Goal: Task Accomplishment & Management: Contribute content

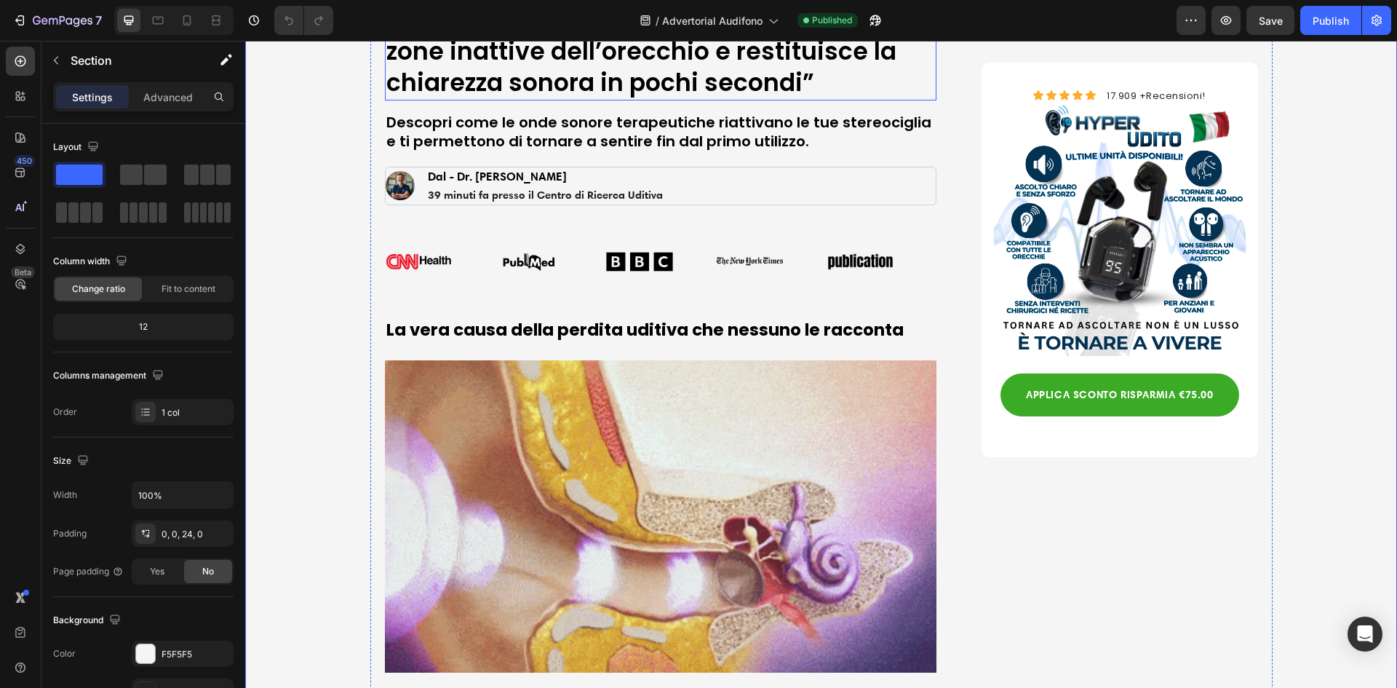
scroll to position [291, 0]
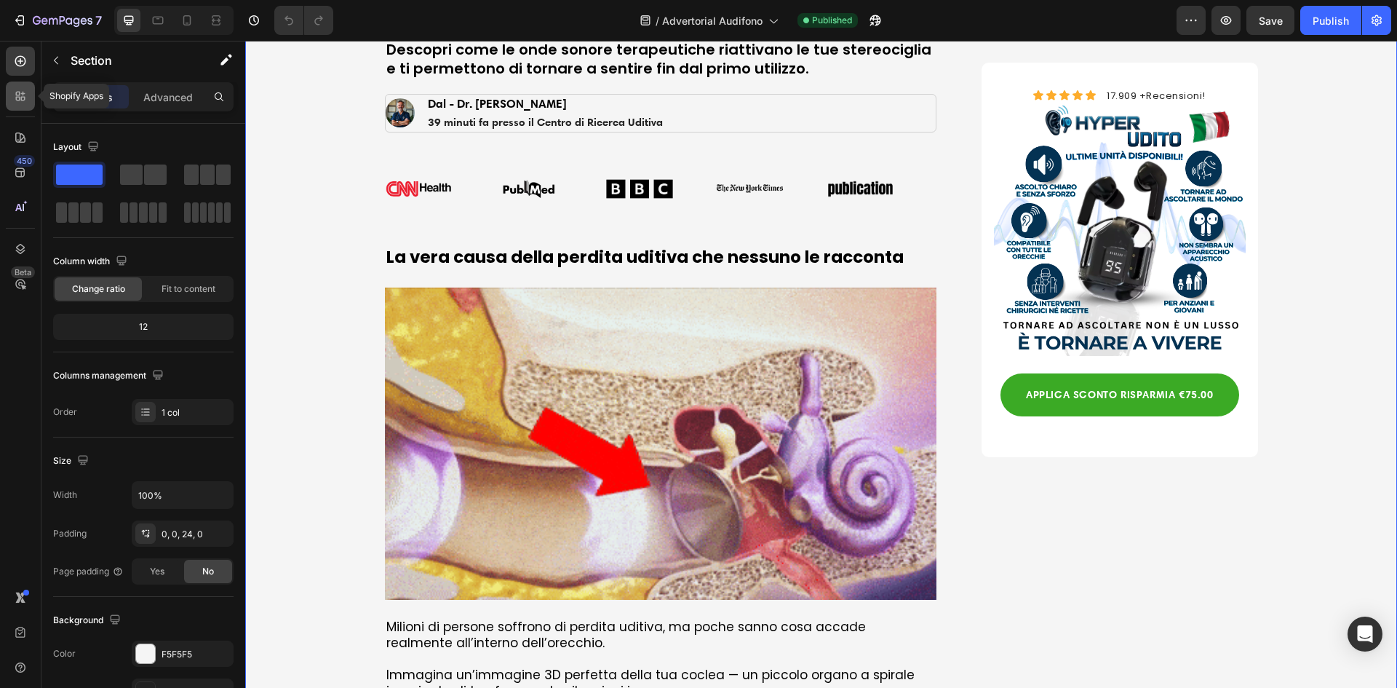
click at [31, 97] on div at bounding box center [20, 95] width 29 height 29
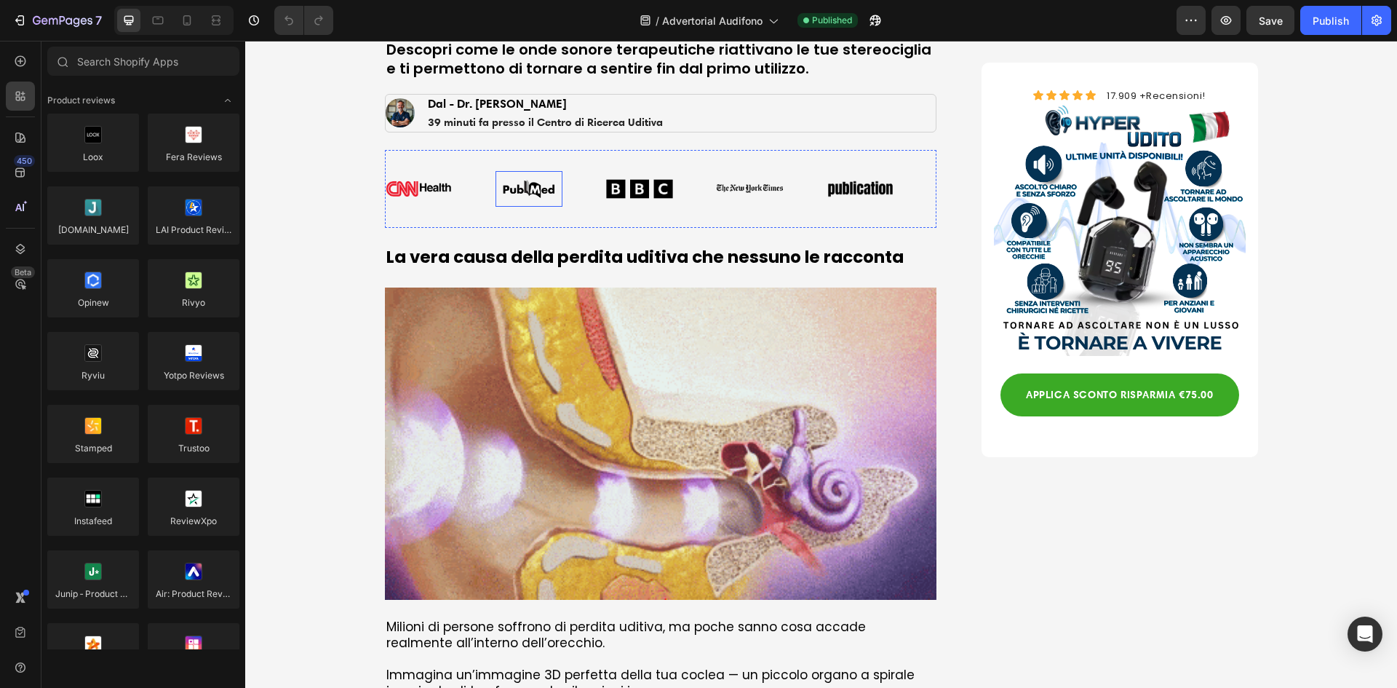
scroll to position [0, 0]
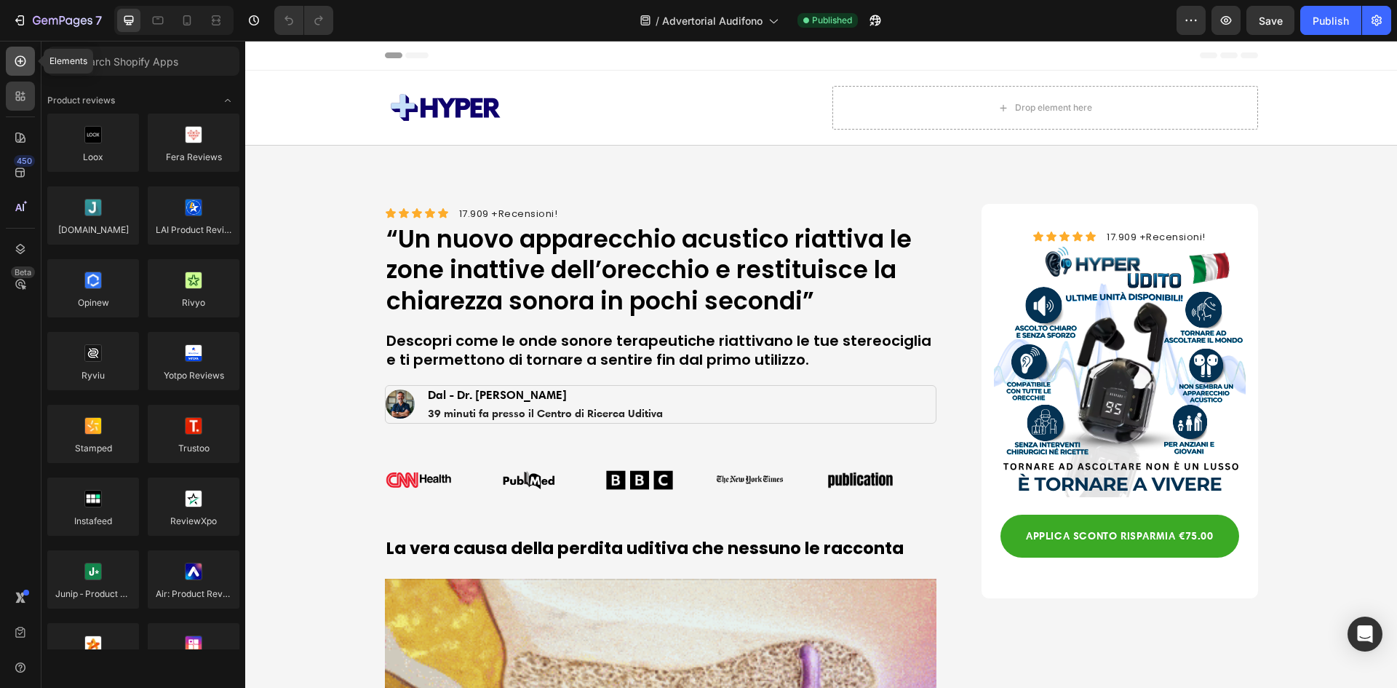
click at [20, 67] on icon at bounding box center [20, 61] width 15 height 15
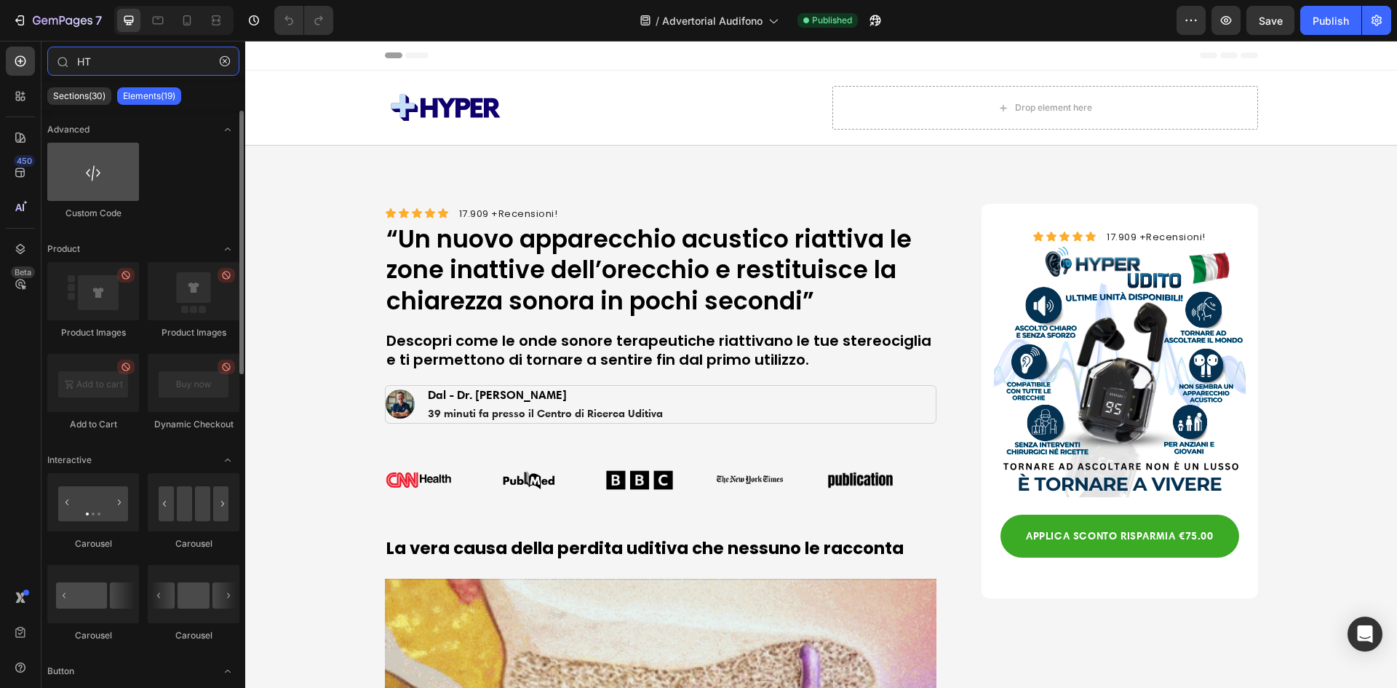
type input "HT"
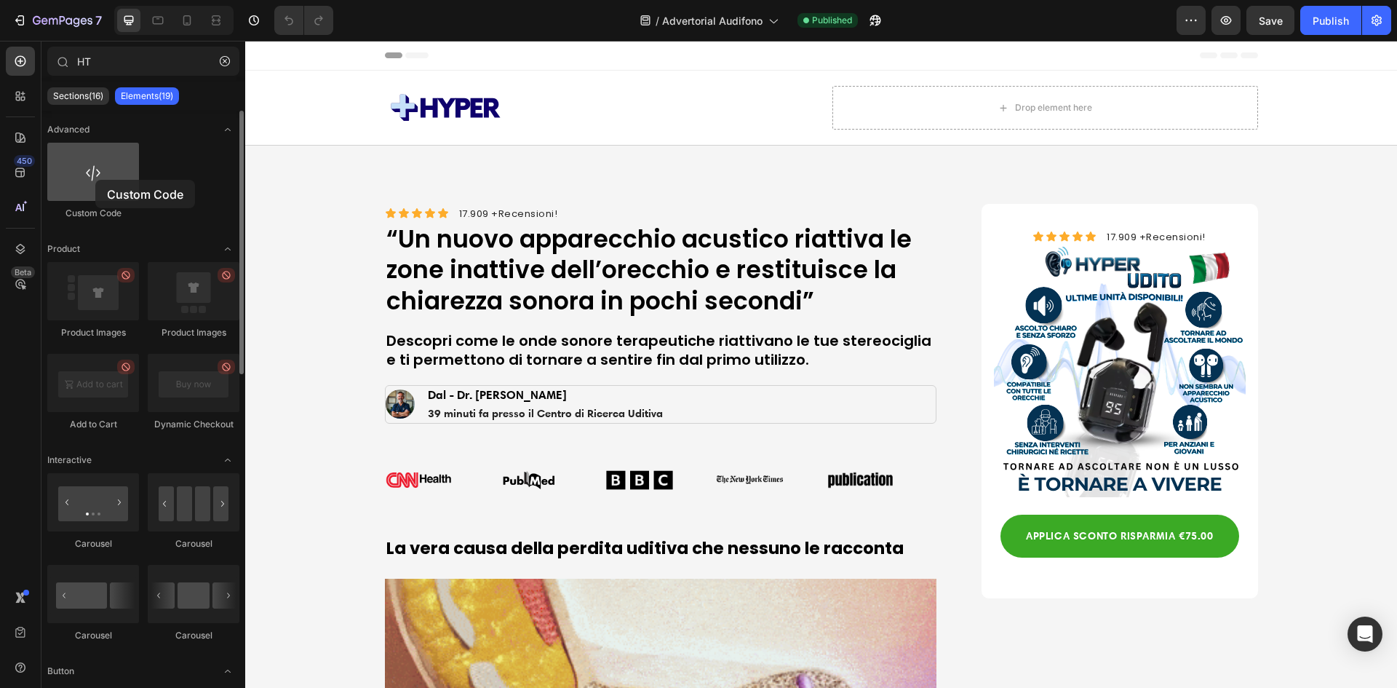
click at [95, 180] on div at bounding box center [93, 172] width 92 height 58
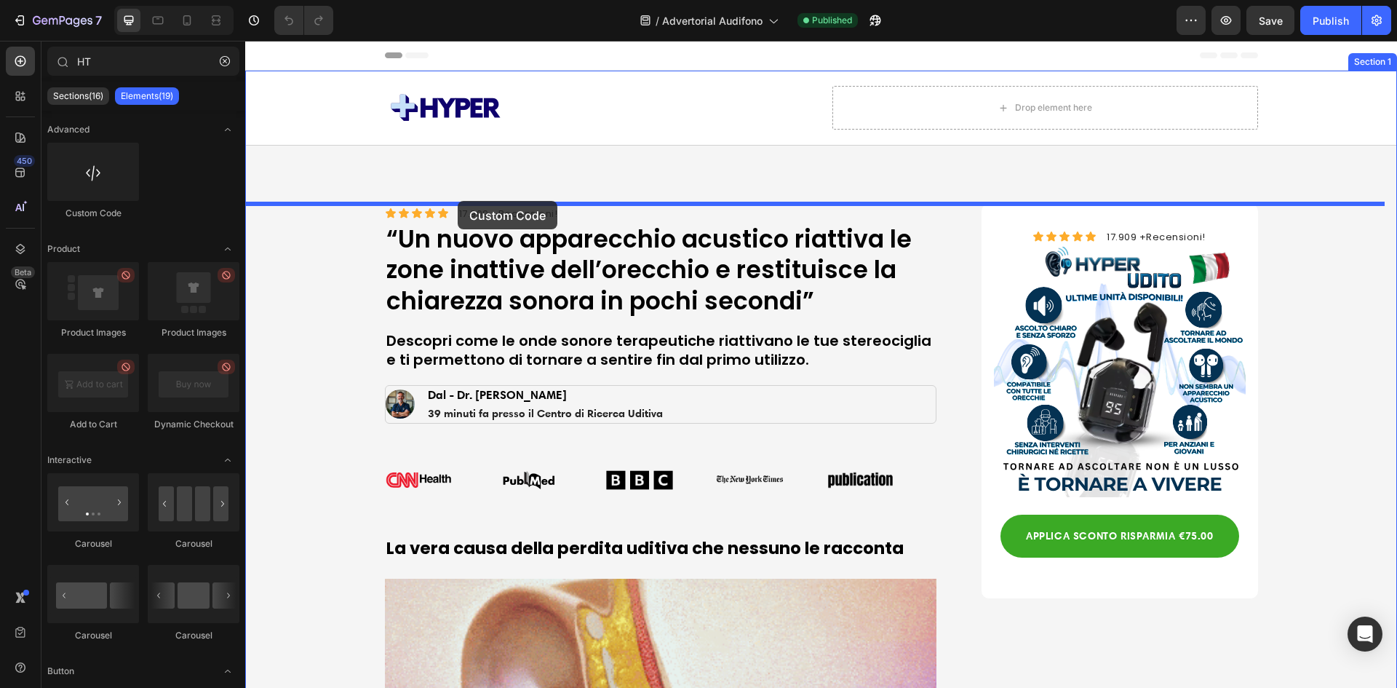
drag, startPoint x: 340, startPoint y: 220, endPoint x: 458, endPoint y: 201, distance: 118.8
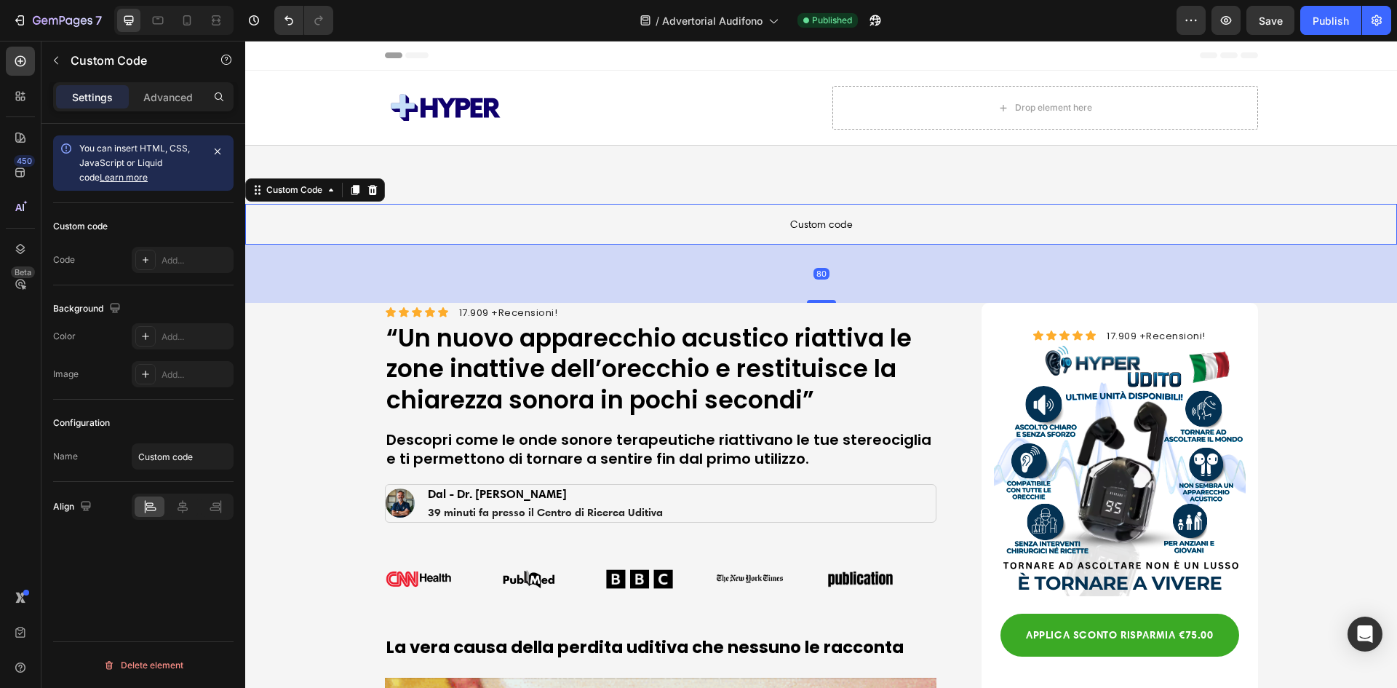
click at [647, 215] on p "Custom code" at bounding box center [821, 224] width 1152 height 41
click at [175, 251] on div "Add..." at bounding box center [183, 260] width 102 height 26
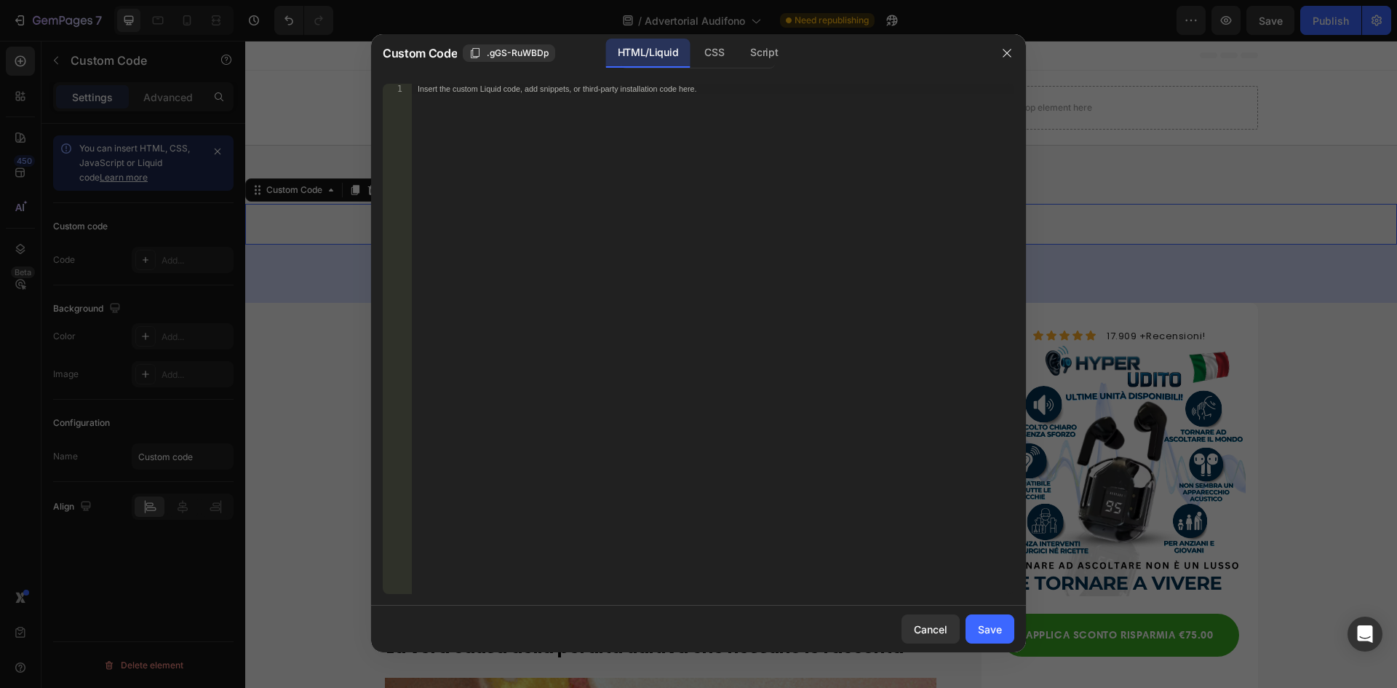
click at [625, 134] on div "Insert the custom Liquid code, add snippets, or third-party installation code h…" at bounding box center [713, 349] width 602 height 530
paste textarea "</script>"
type textarea "</script>"
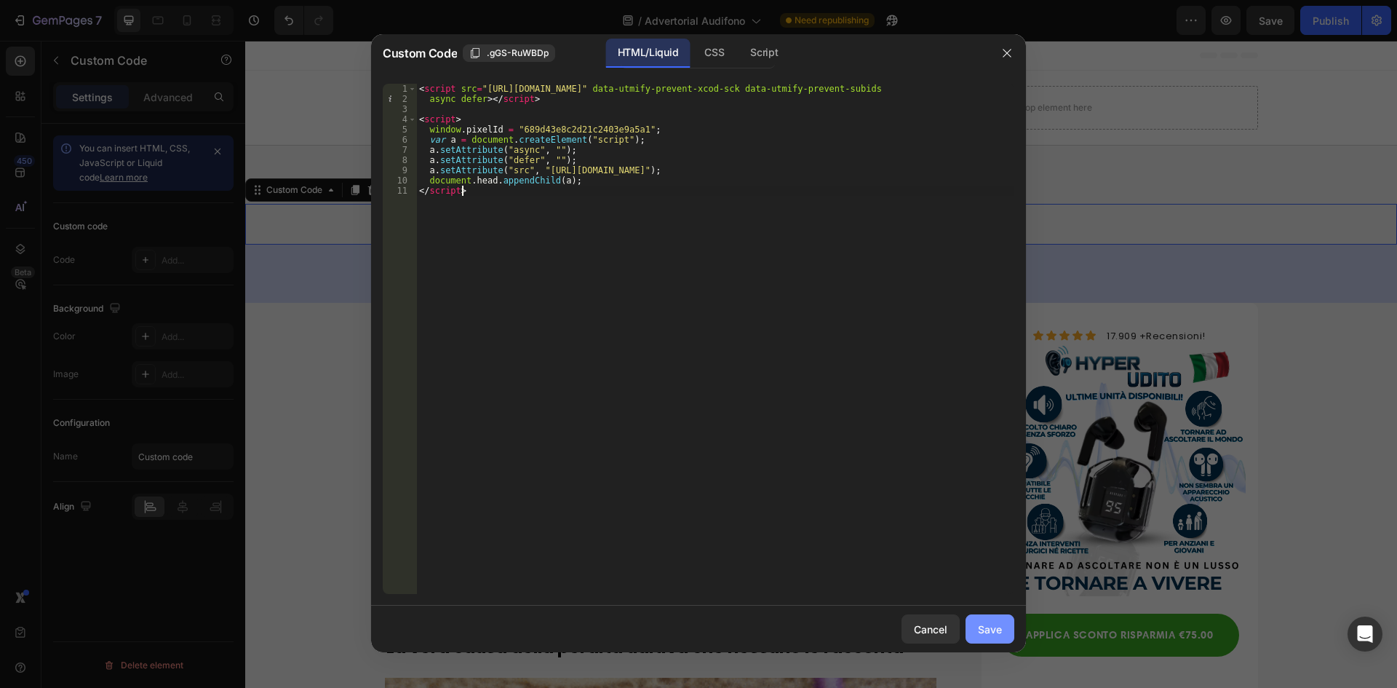
click at [995, 633] on div "Save" at bounding box center [990, 628] width 24 height 15
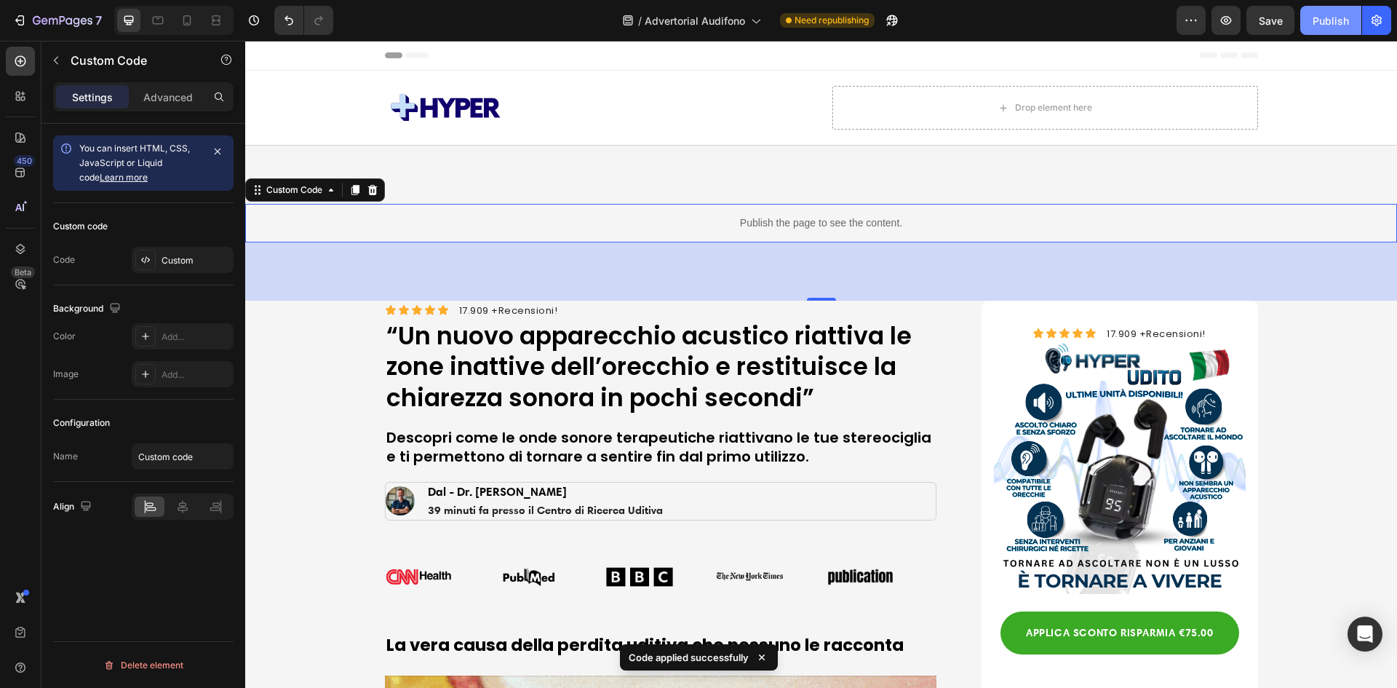
click at [1330, 19] on div "Publish" at bounding box center [1331, 20] width 36 height 15
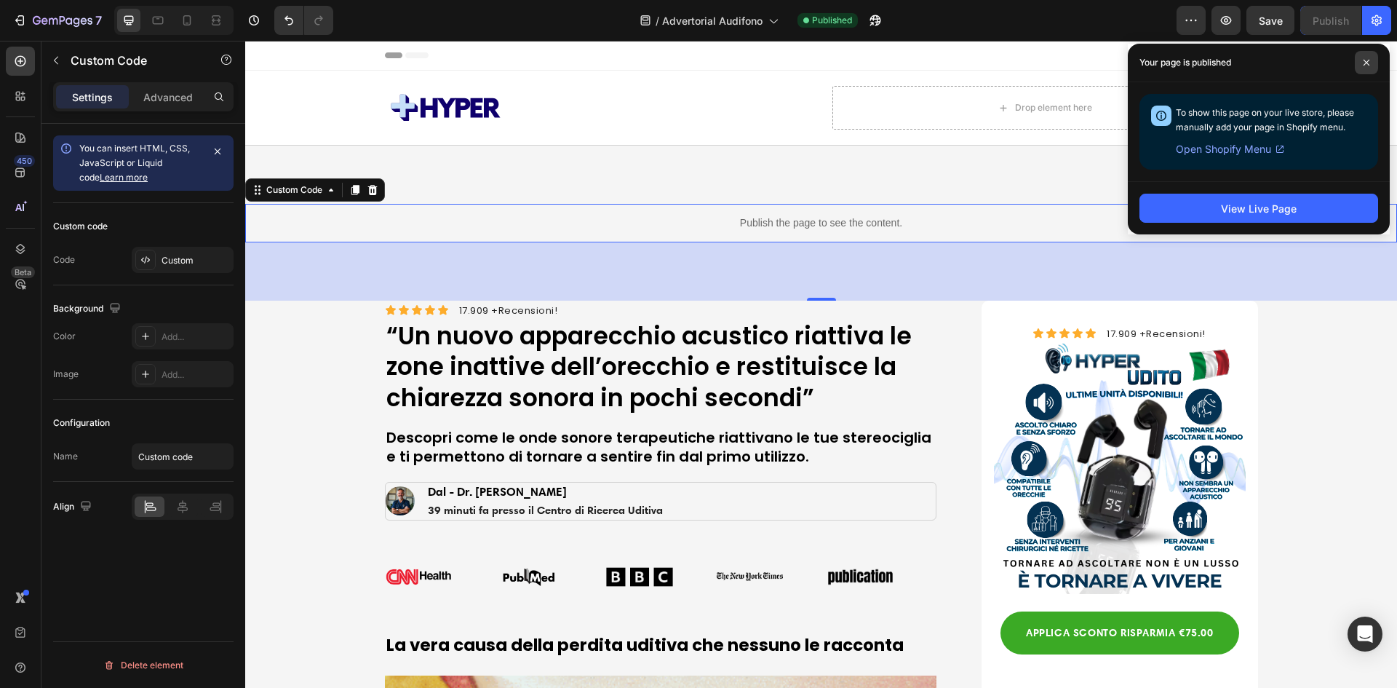
click at [1366, 57] on span at bounding box center [1366, 62] width 23 height 23
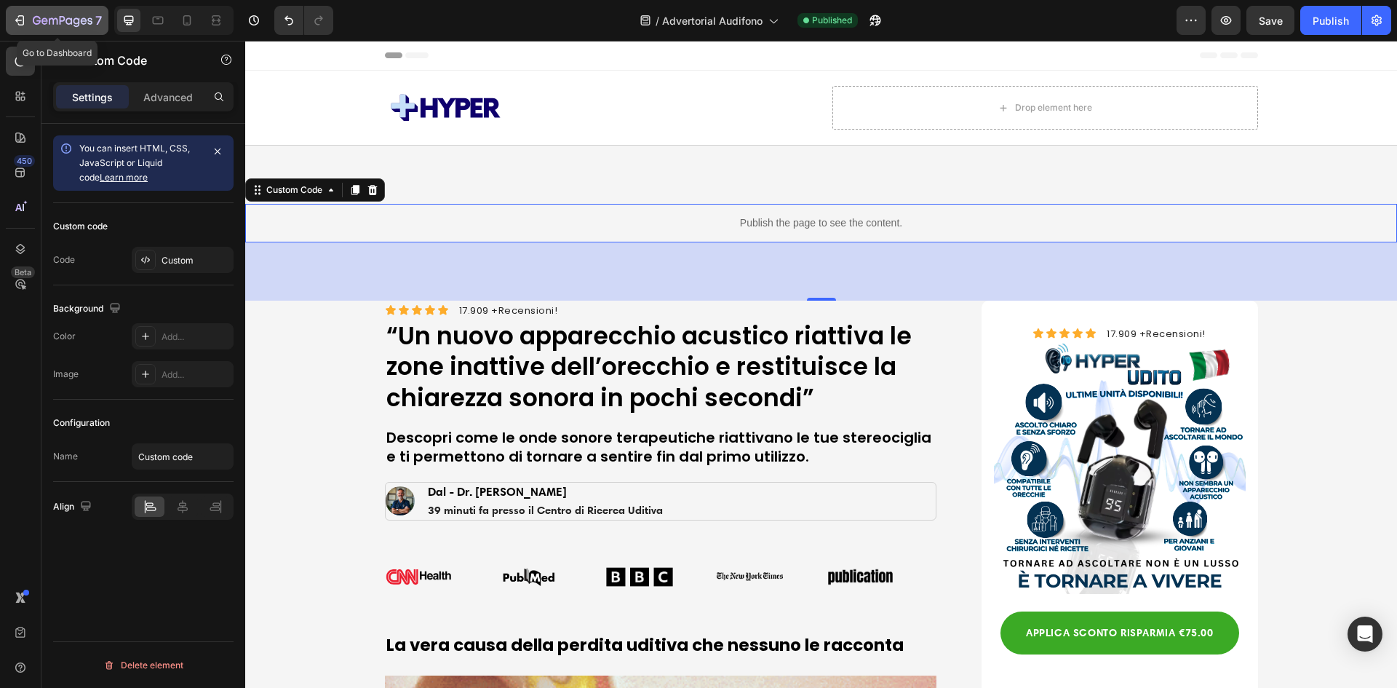
click at [23, 10] on button "7" at bounding box center [57, 20] width 103 height 29
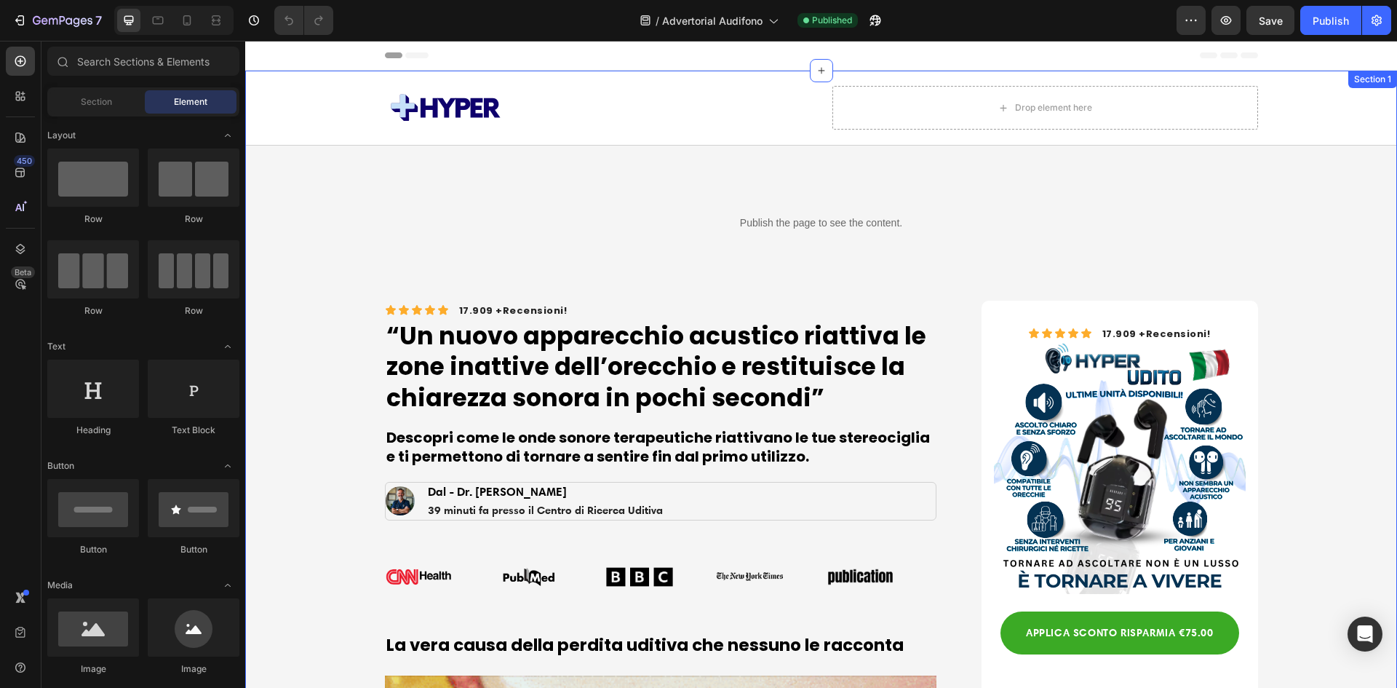
scroll to position [3592, 0]
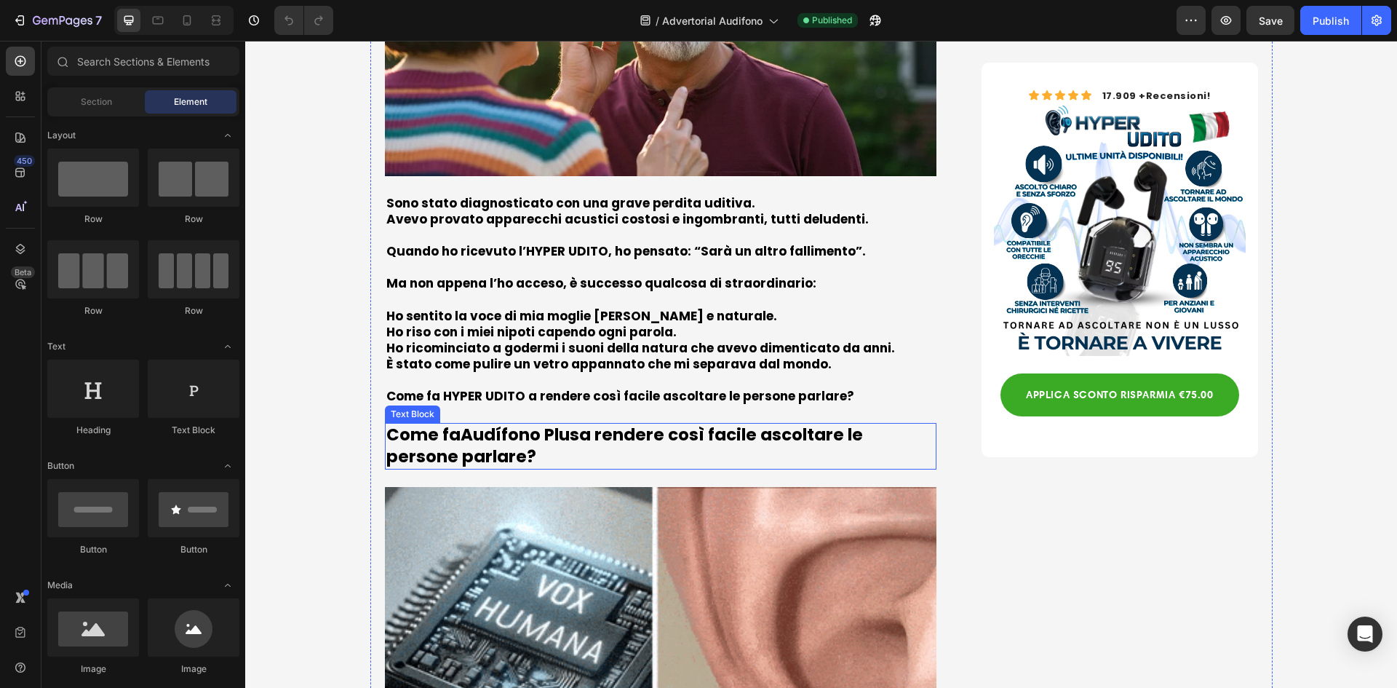
click at [536, 423] on strong "Audífono Plus" at bounding box center [520, 434] width 119 height 23
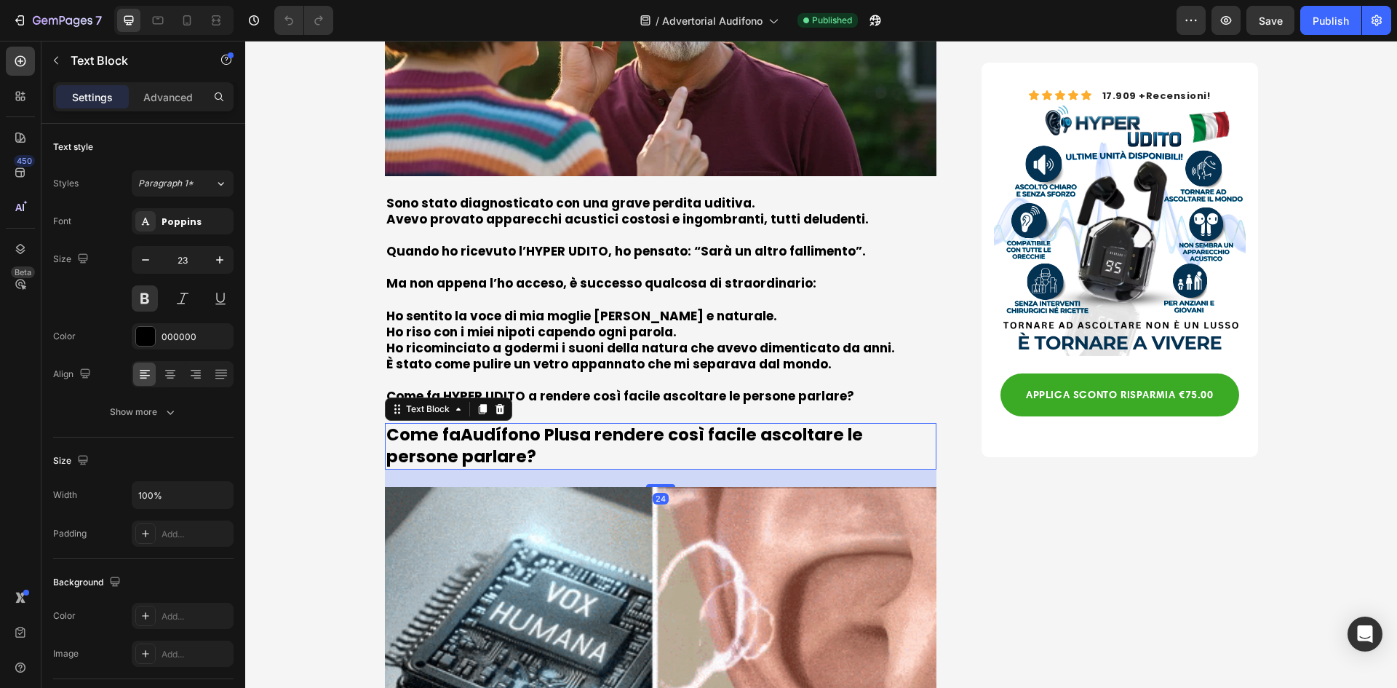
click at [462, 423] on strong "Audífono Plus" at bounding box center [520, 434] width 119 height 23
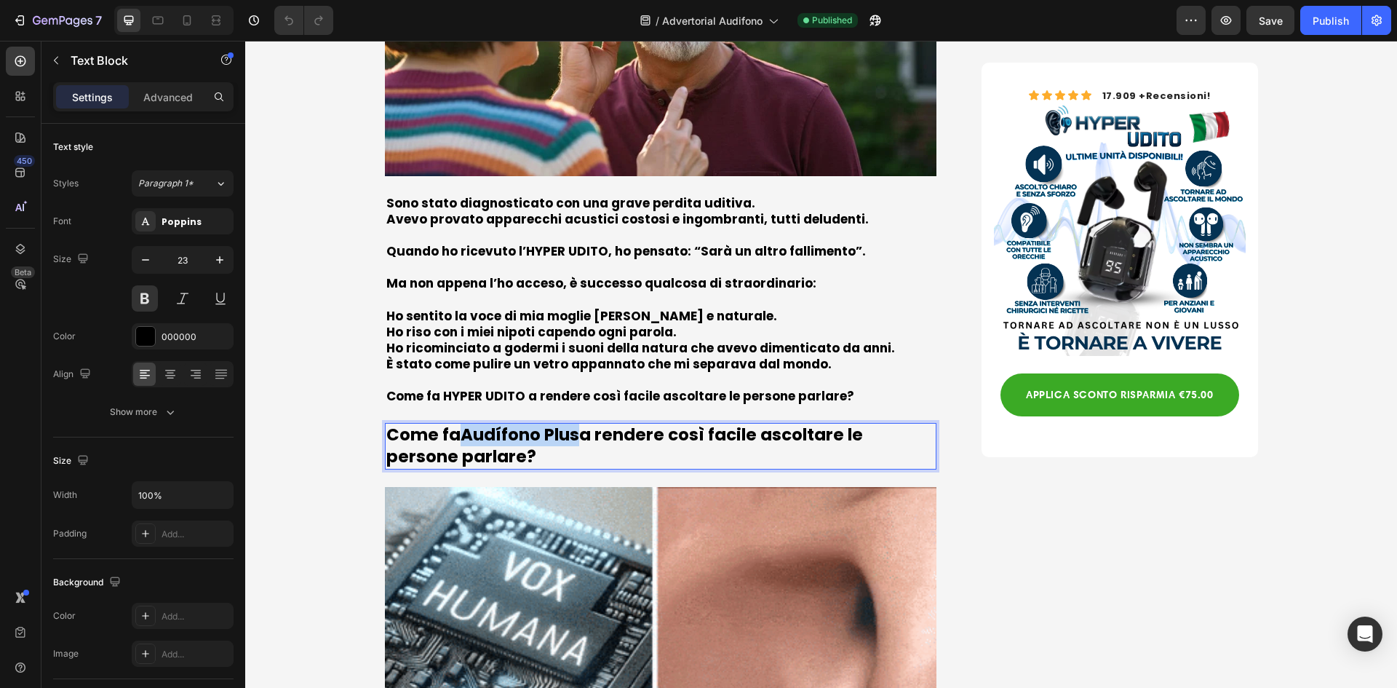
drag, startPoint x: 459, startPoint y: 365, endPoint x: 574, endPoint y: 370, distance: 115.1
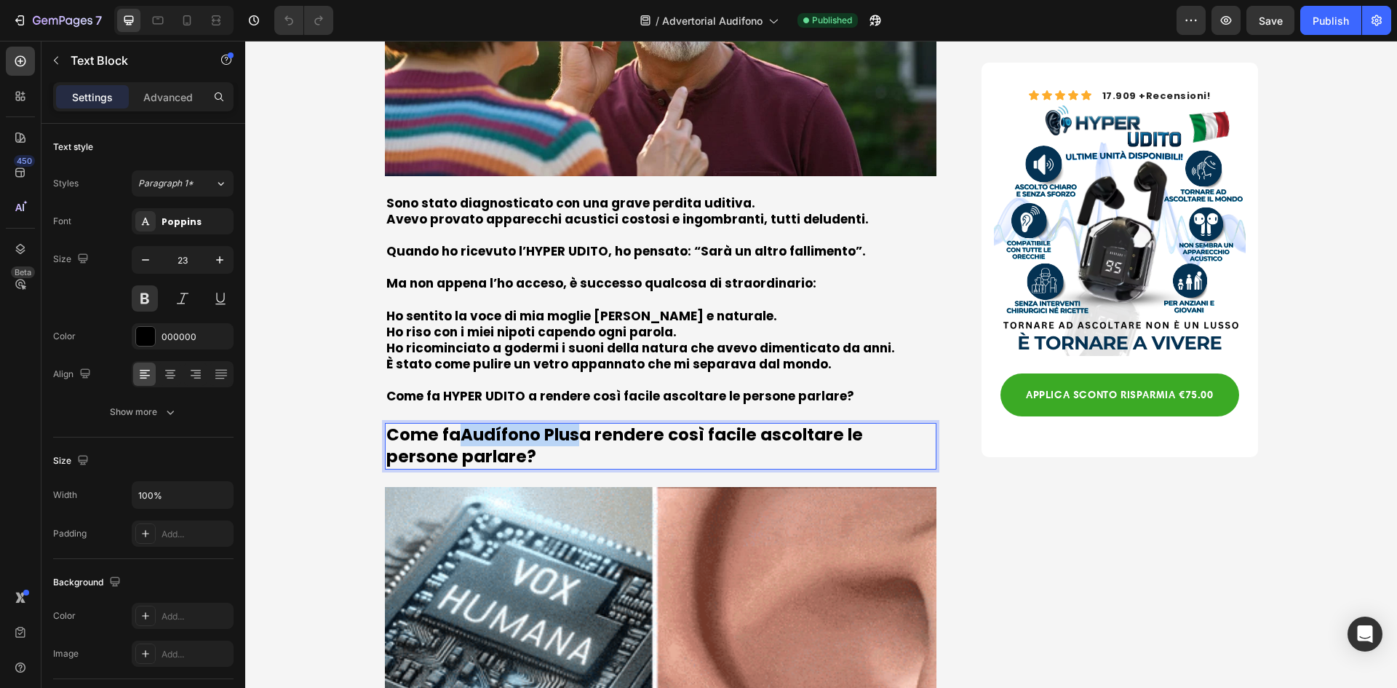
click at [574, 424] on p "Come fa Audífono Plus a rendere così facile ascoltare le persone parlare?" at bounding box center [660, 446] width 549 height 44
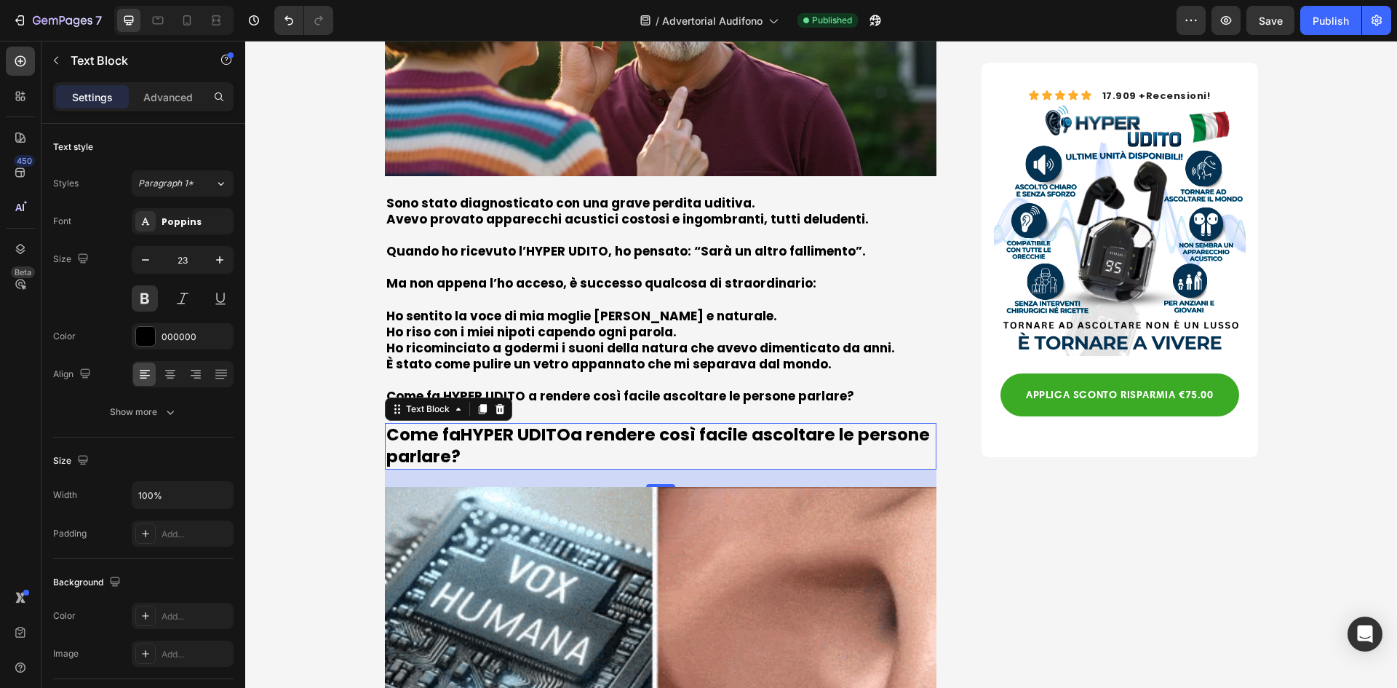
scroll to position [4538, 0]
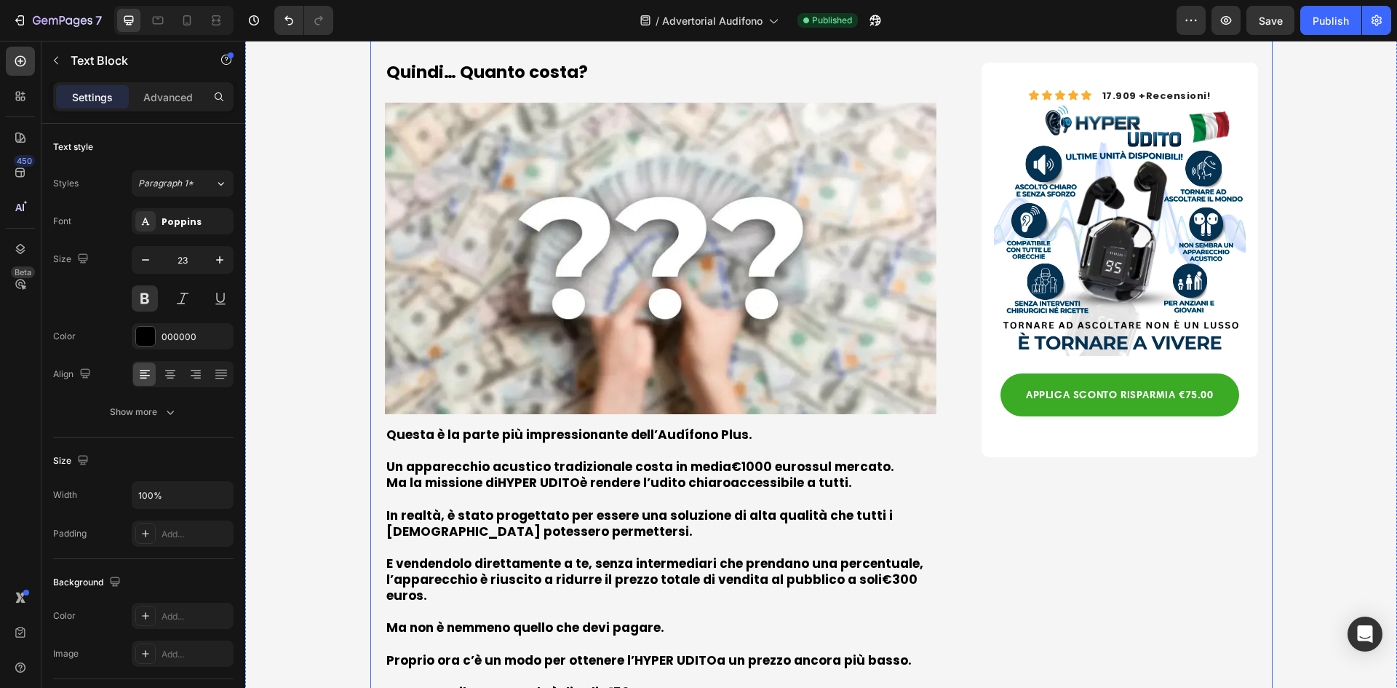
click at [638, 425] on div "Questa è la parte più impressionante dell’ Audífono Plus . Un apparecchio acust…" at bounding box center [661, 587] width 552 height 324
click at [658, 426] on strong "Audífono Plus" at bounding box center [703, 434] width 91 height 17
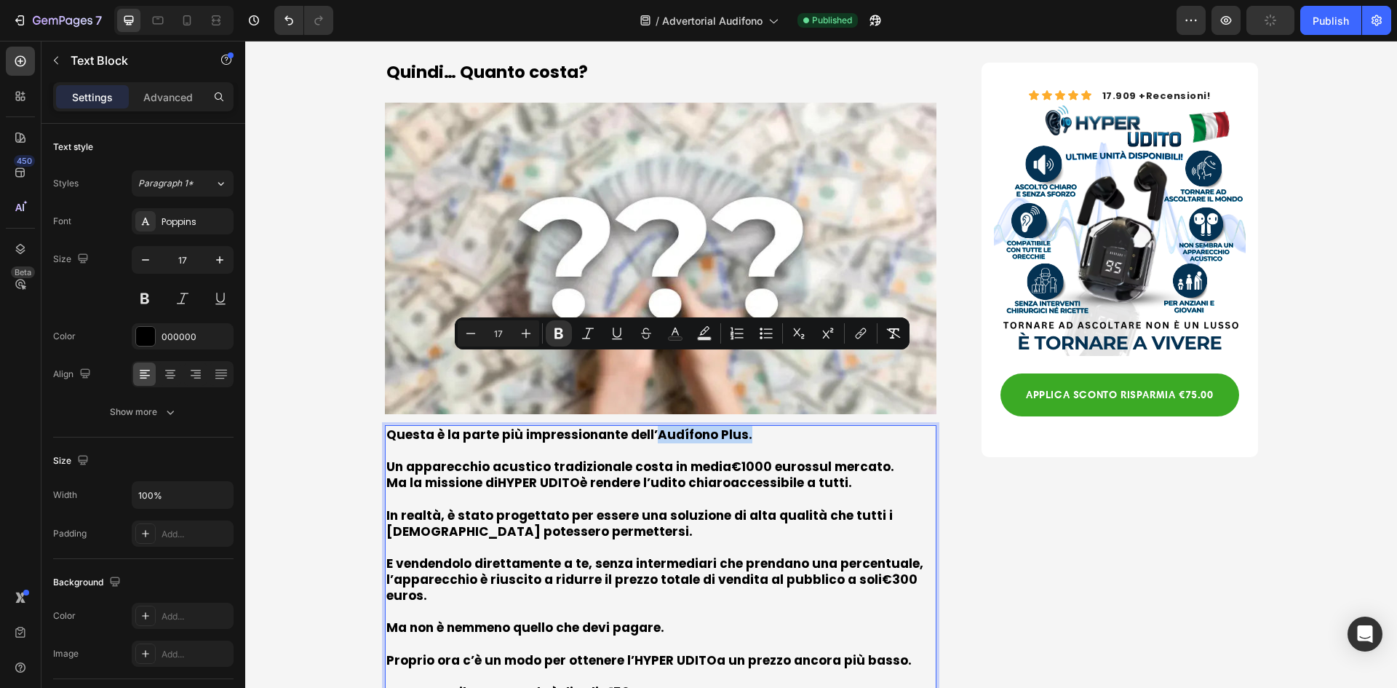
drag, startPoint x: 639, startPoint y: 367, endPoint x: 755, endPoint y: 362, distance: 116.5
click at [755, 426] on p "Questa è la parte più impressionante dell’ Audífono Plus ." at bounding box center [660, 434] width 549 height 16
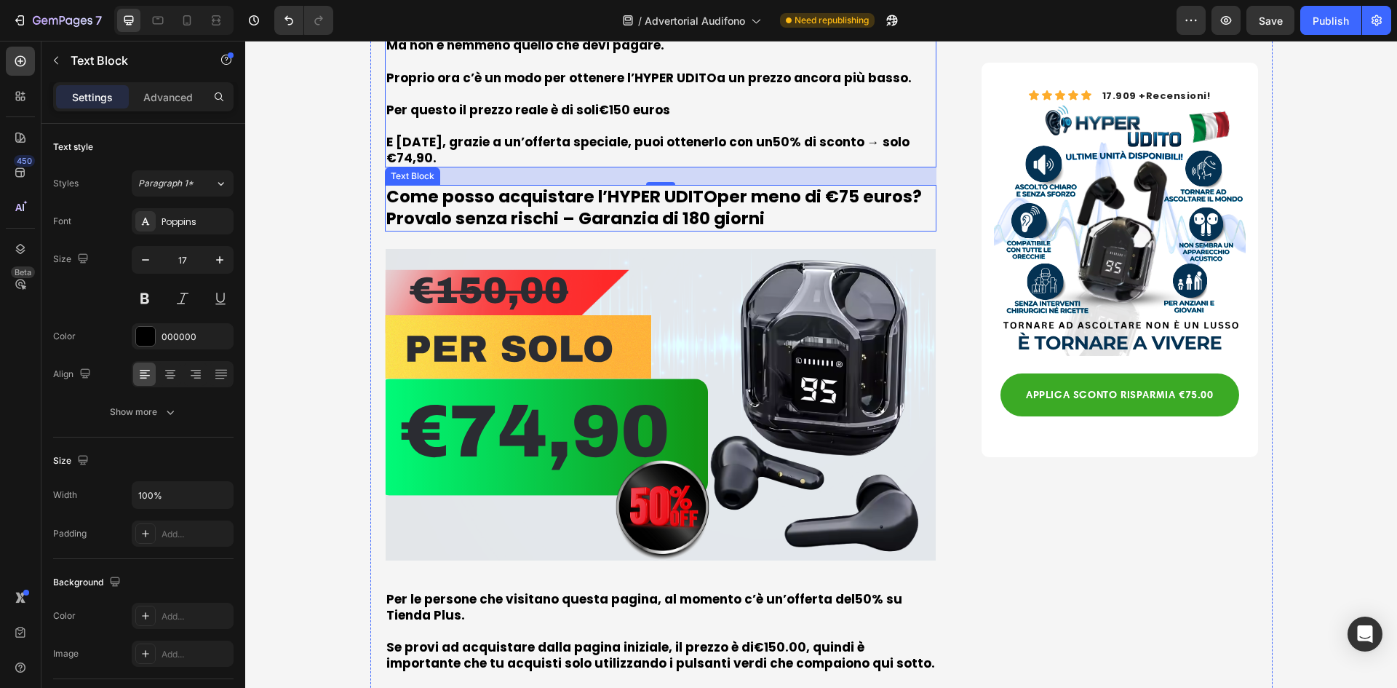
scroll to position [5266, 0]
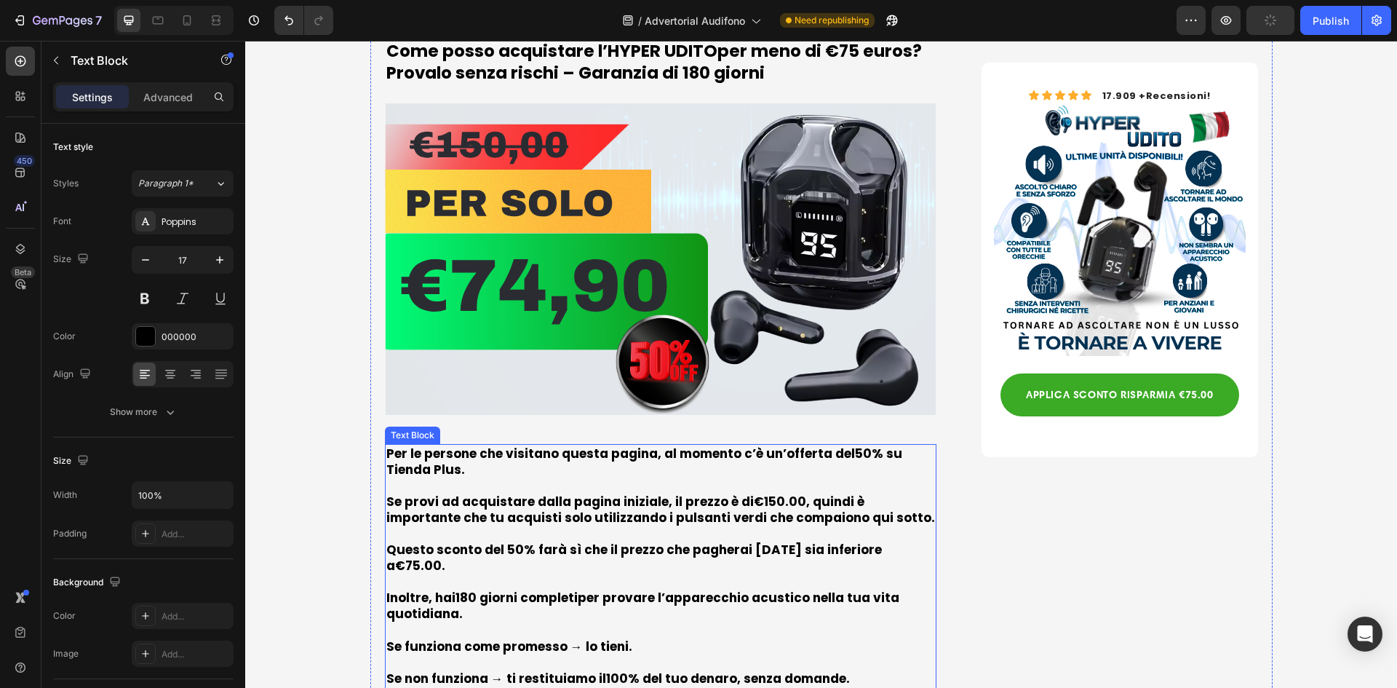
click at [517, 589] on strong "giorni completi" at bounding box center [528, 597] width 98 height 17
click at [462, 589] on strong "180" at bounding box center [465, 597] width 21 height 17
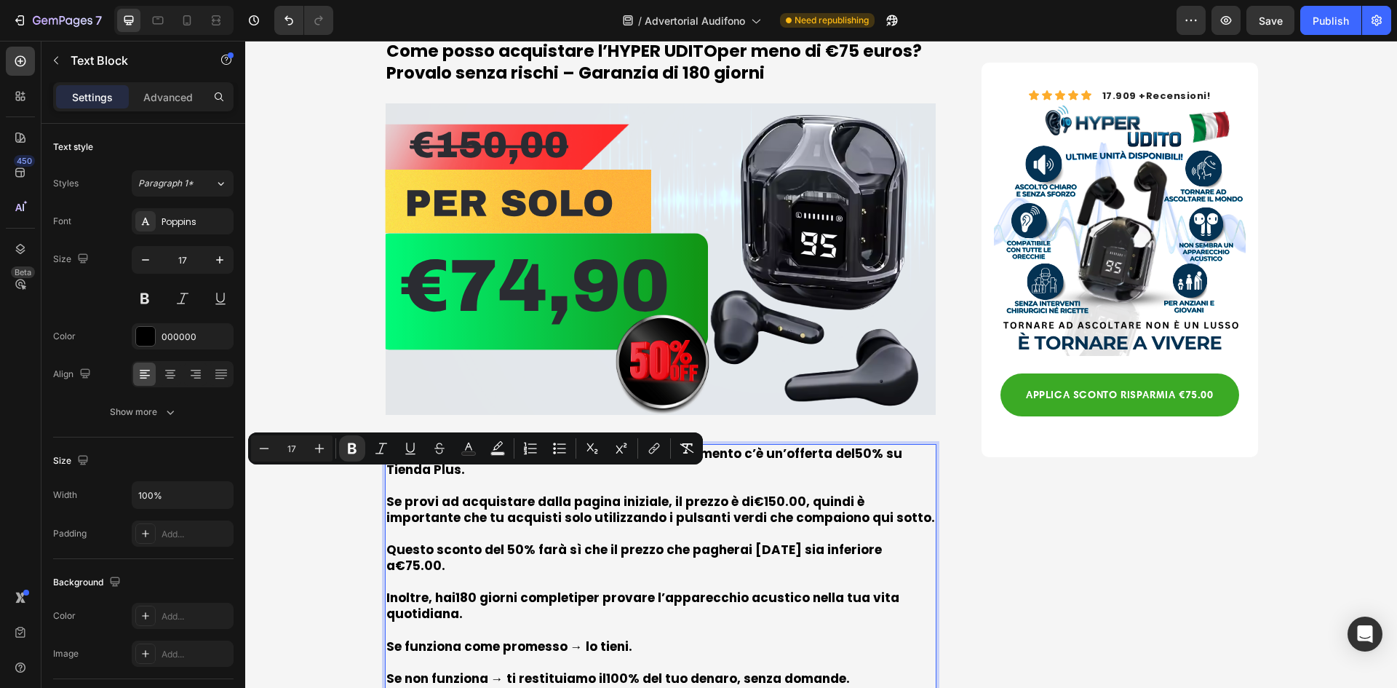
click at [458, 589] on strong "180" at bounding box center [465, 597] width 21 height 17
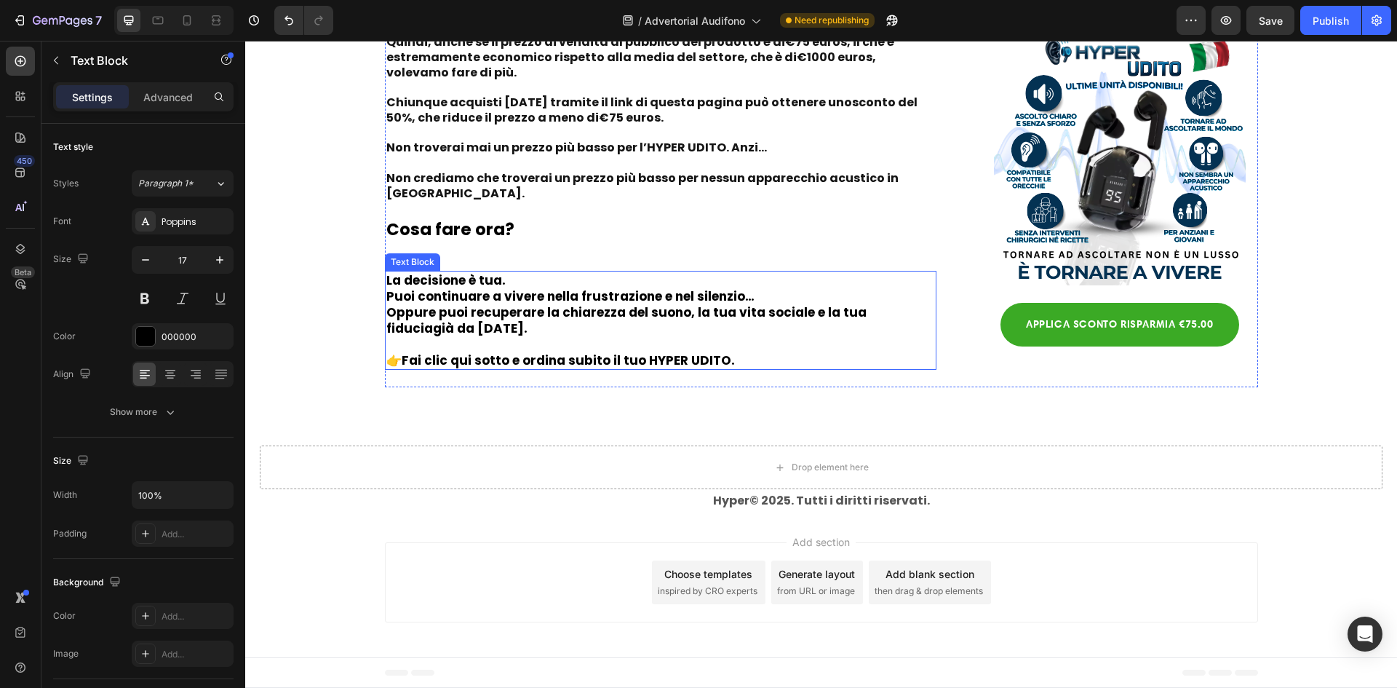
scroll to position [7572, 0]
click at [1322, 23] on div "Publish" at bounding box center [1331, 20] width 36 height 15
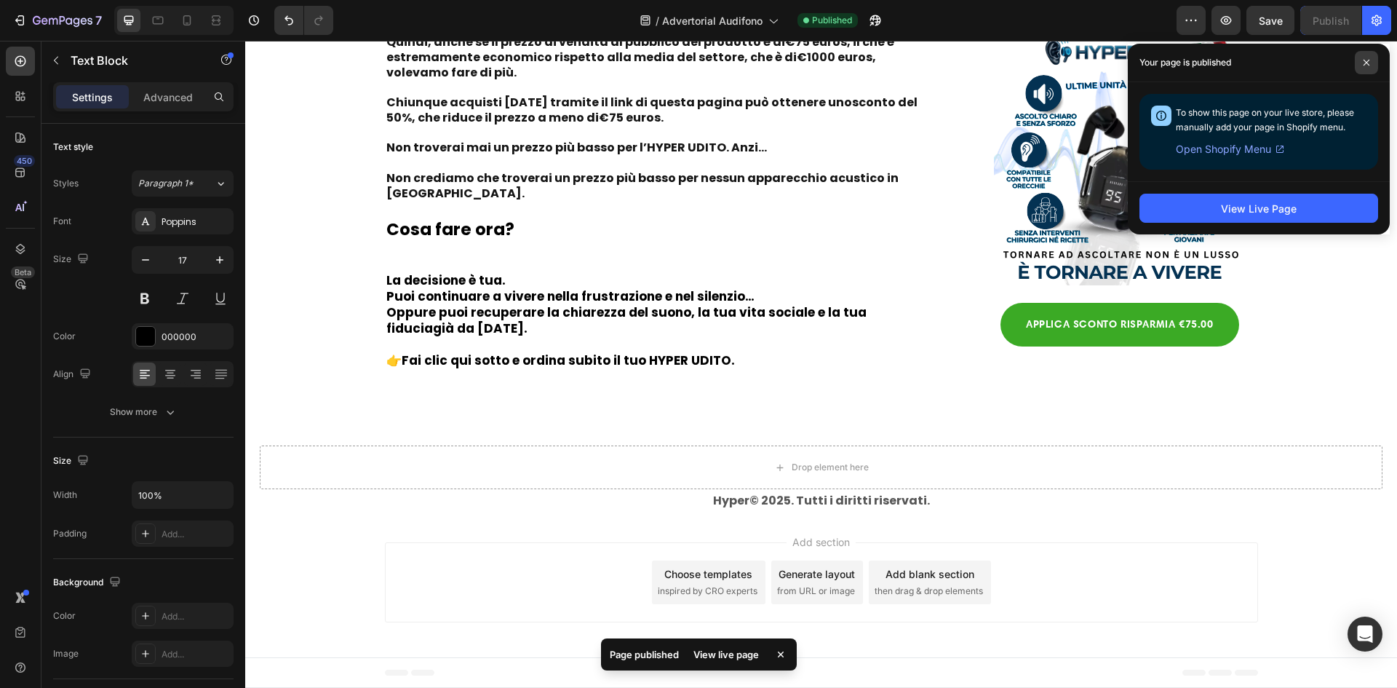
click at [1374, 59] on span at bounding box center [1366, 62] width 23 height 23
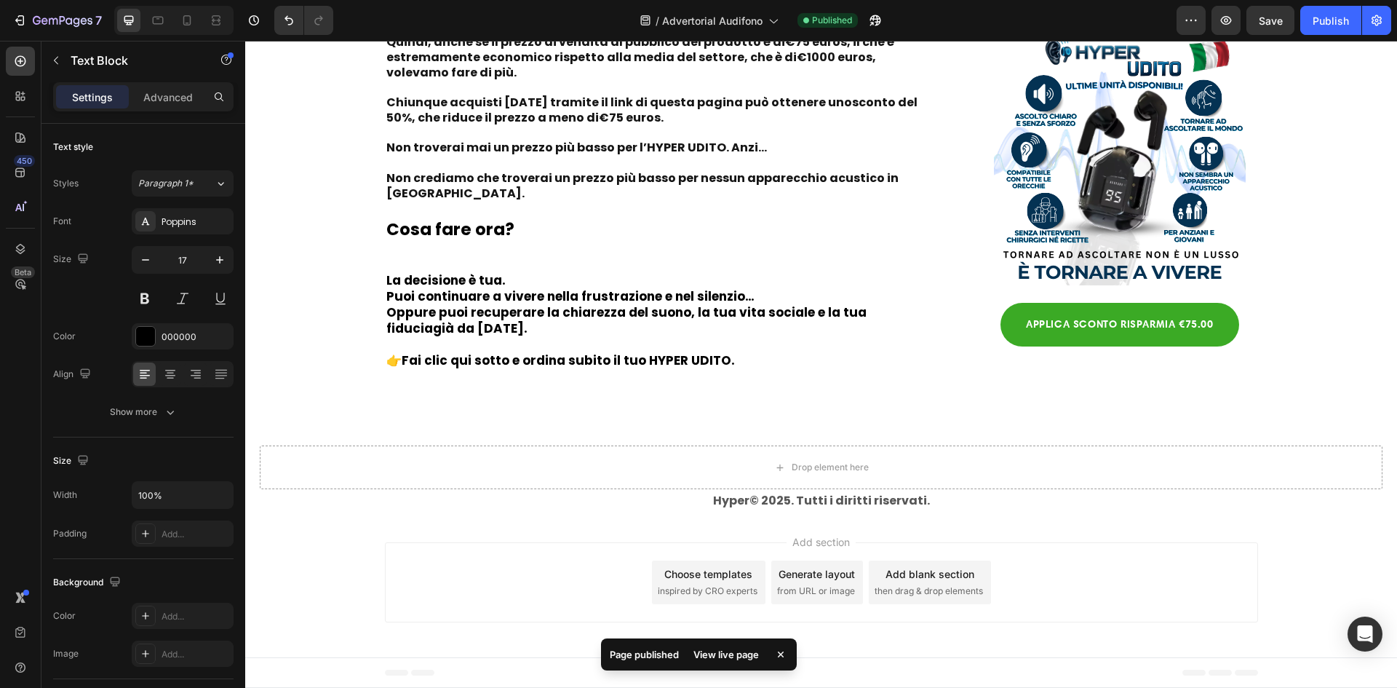
click at [4, 18] on div "7" at bounding box center [54, 20] width 108 height 29
click at [12, 18] on button "7" at bounding box center [57, 20] width 103 height 29
